Goal: Information Seeking & Learning: Learn about a topic

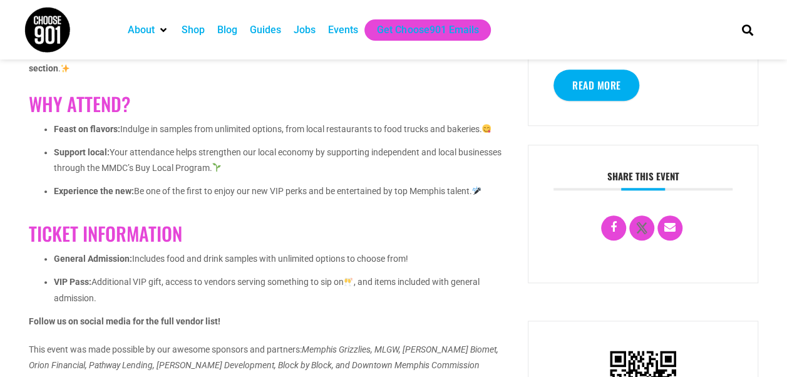
scroll to position [554, 0]
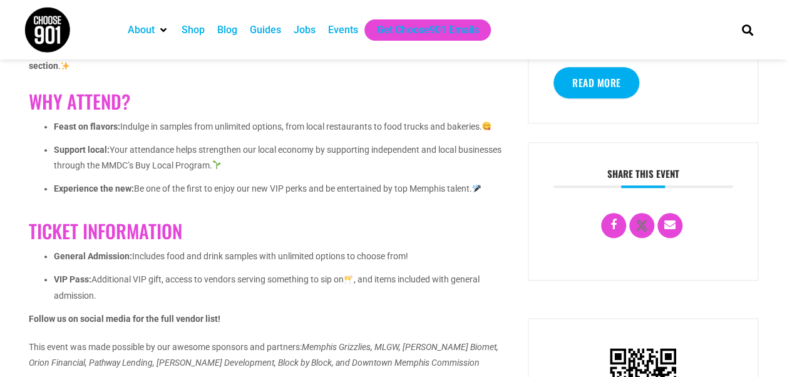
click at [709, 173] on h3 "Share this event" at bounding box center [644, 178] width 180 height 20
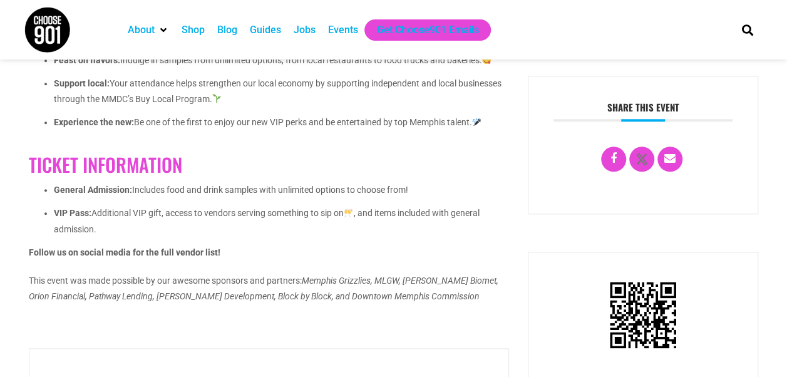
scroll to position [621, 0]
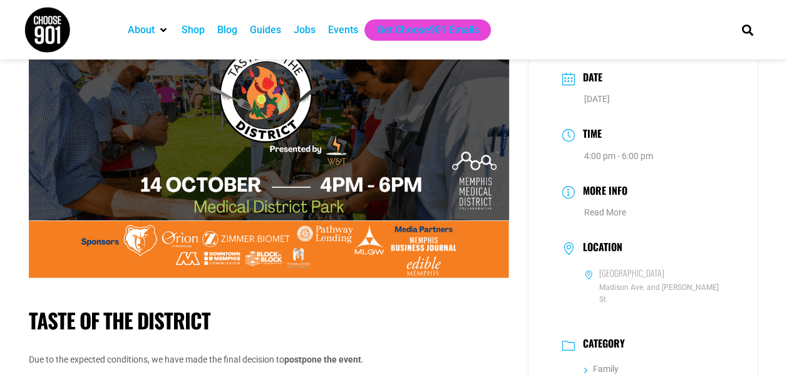
scroll to position [0, 0]
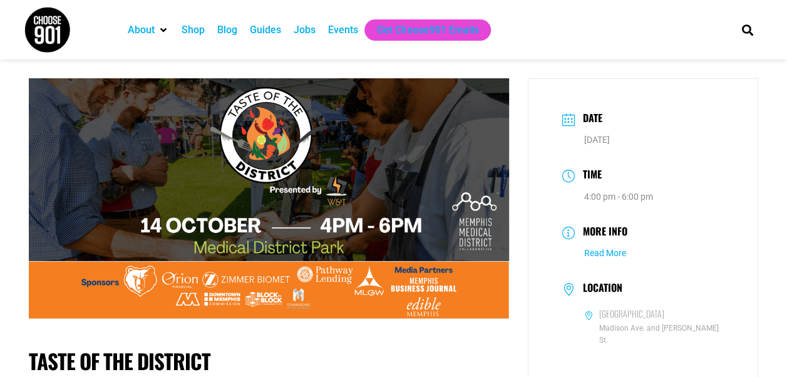
click at [601, 256] on link "Read More" at bounding box center [605, 253] width 42 height 10
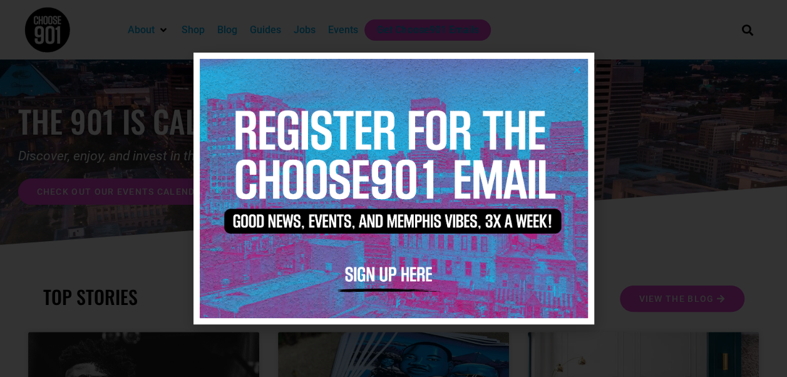
click at [583, 68] on img at bounding box center [394, 188] width 388 height 259
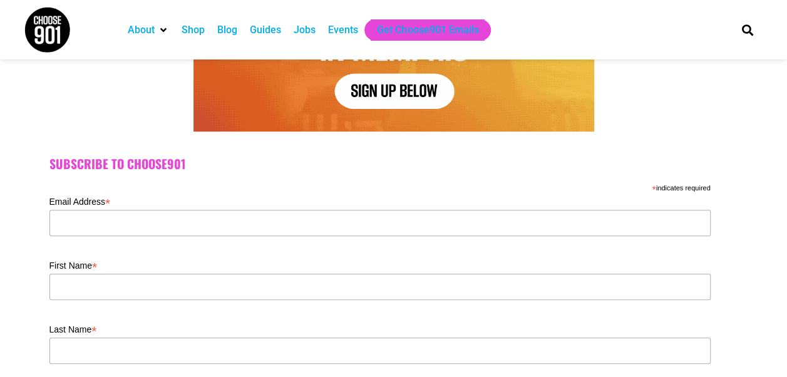
scroll to position [257, 0]
